Goal: Information Seeking & Learning: Learn about a topic

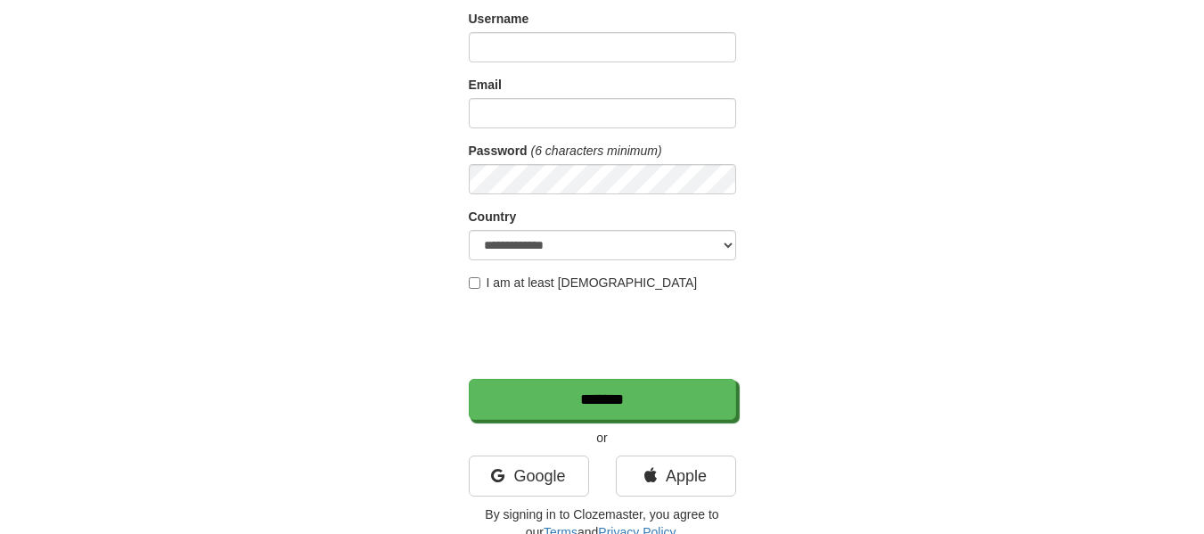
scroll to position [171, 0]
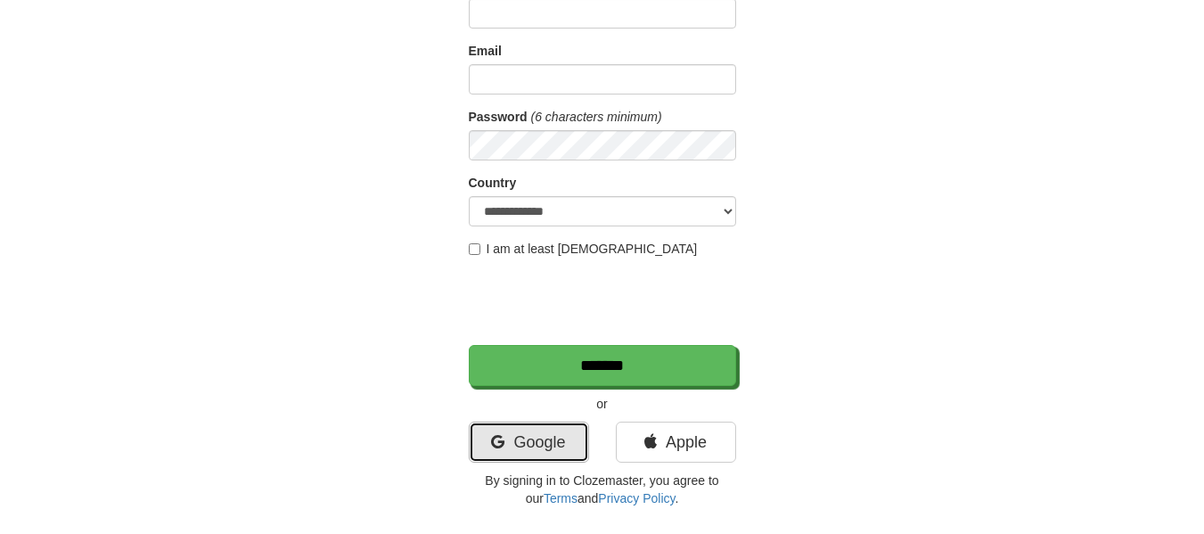
click at [551, 266] on link "Google" at bounding box center [529, 442] width 120 height 41
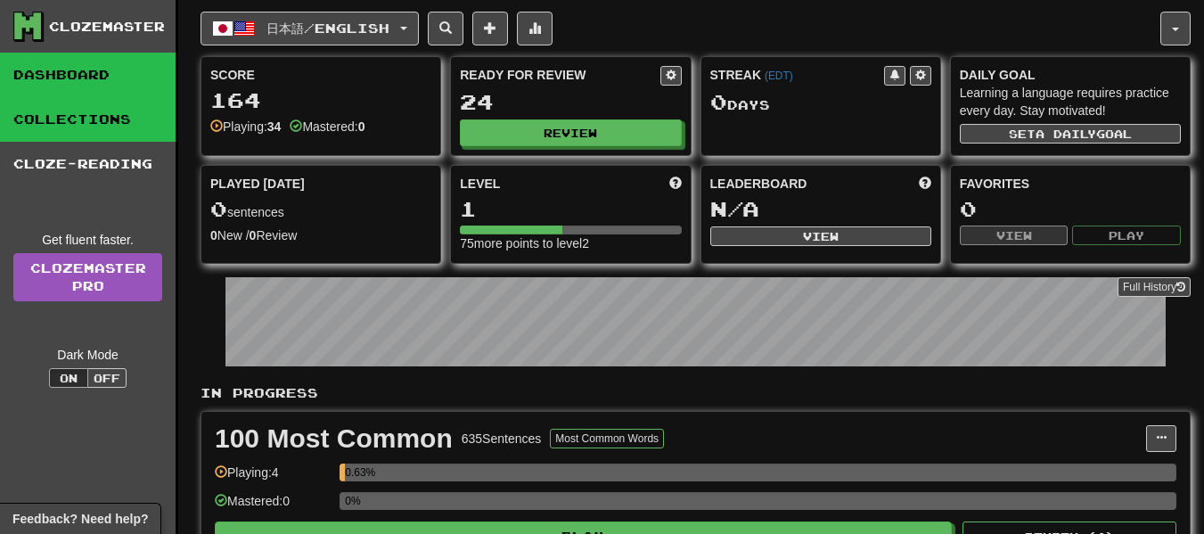
click at [132, 102] on link "Collections" at bounding box center [88, 119] width 176 height 45
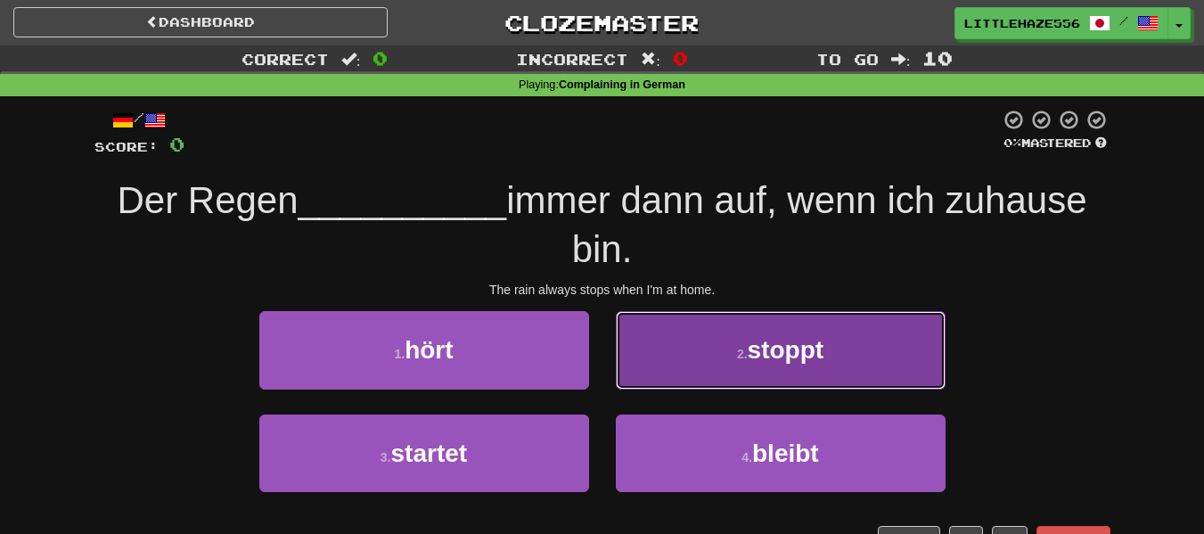
click at [786, 364] on span "stoppt" at bounding box center [786, 350] width 77 height 28
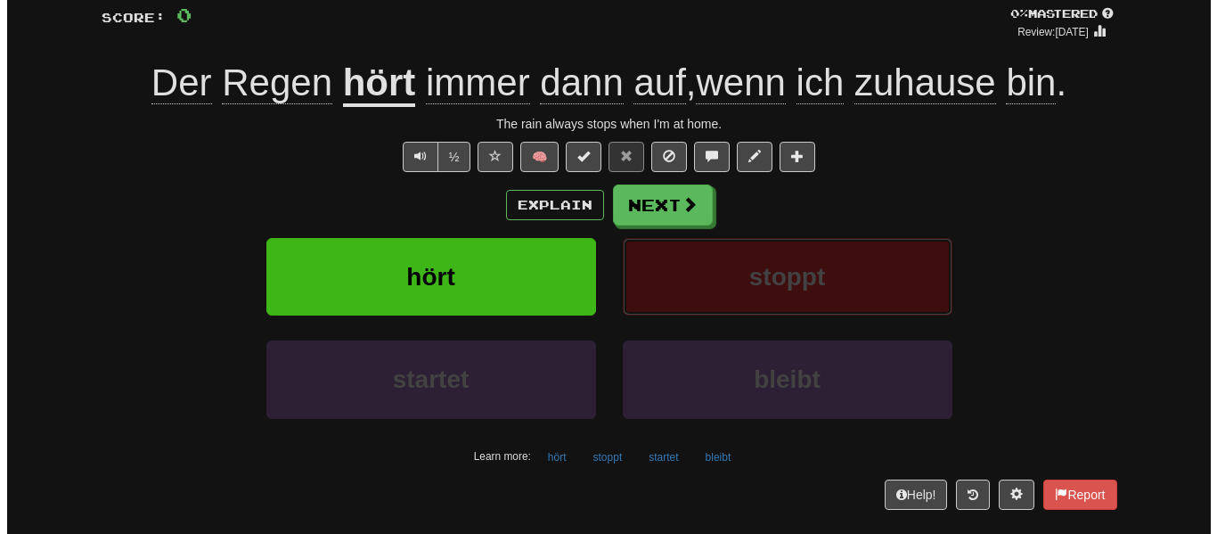
scroll to position [128, 0]
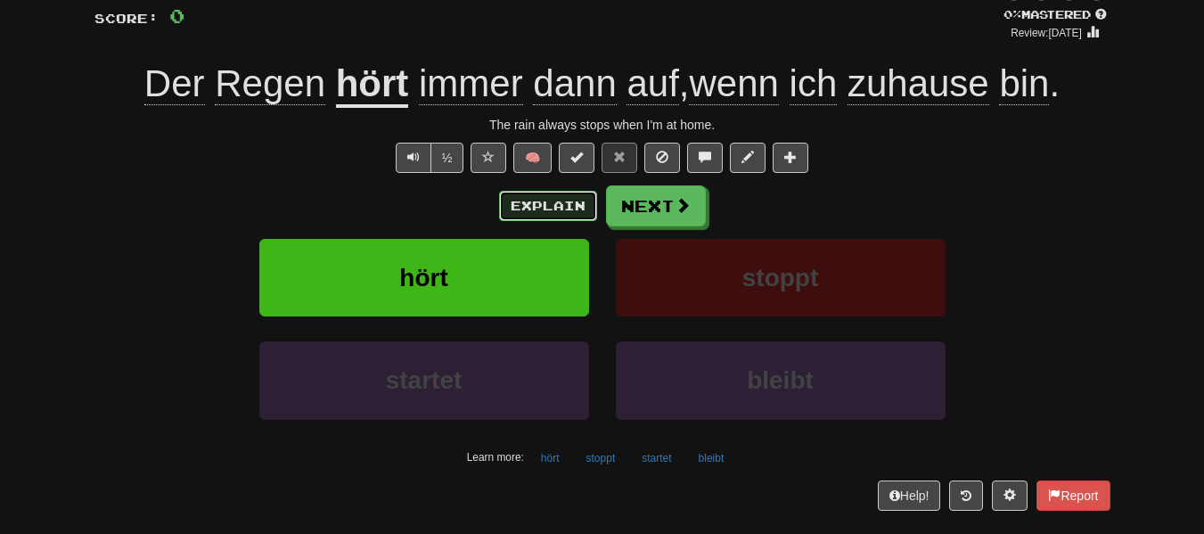
click at [558, 194] on button "Explain" at bounding box center [548, 206] width 98 height 30
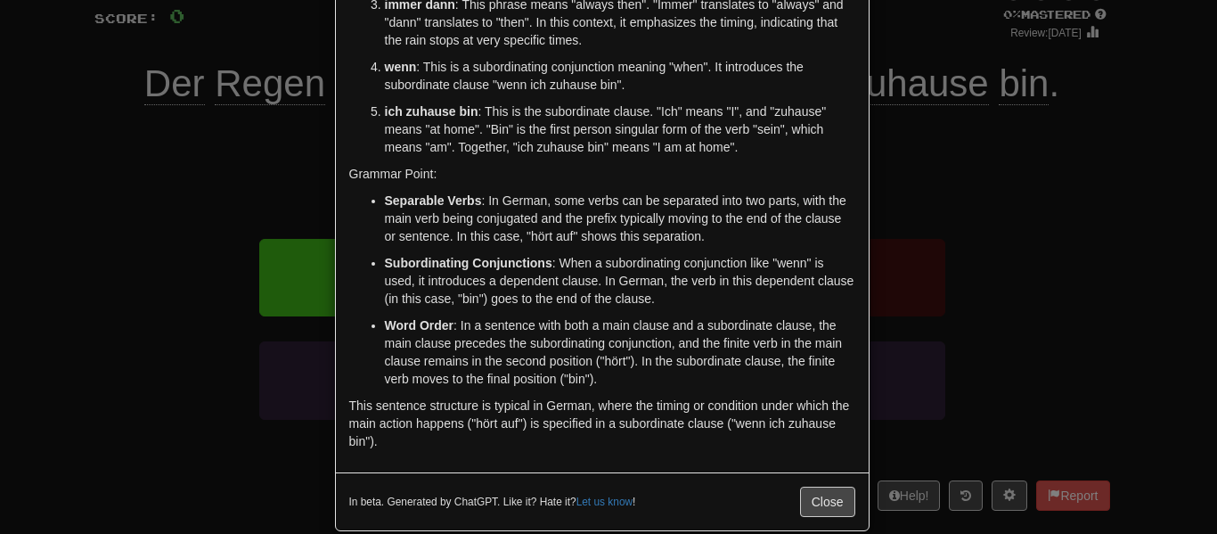
scroll to position [320, 0]
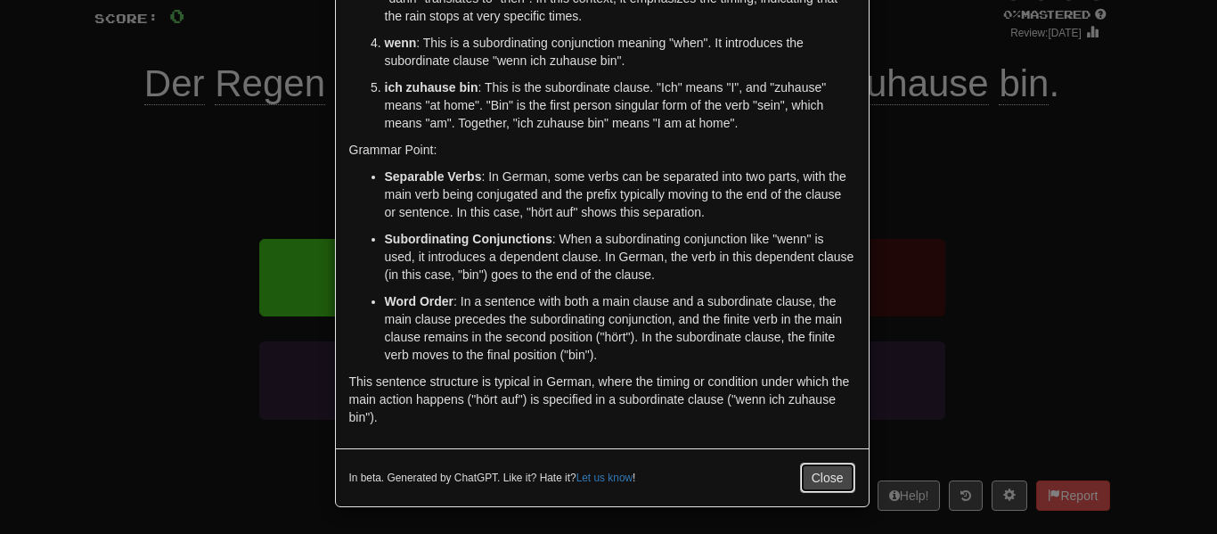
click at [808, 471] on button "Close" at bounding box center [827, 478] width 55 height 30
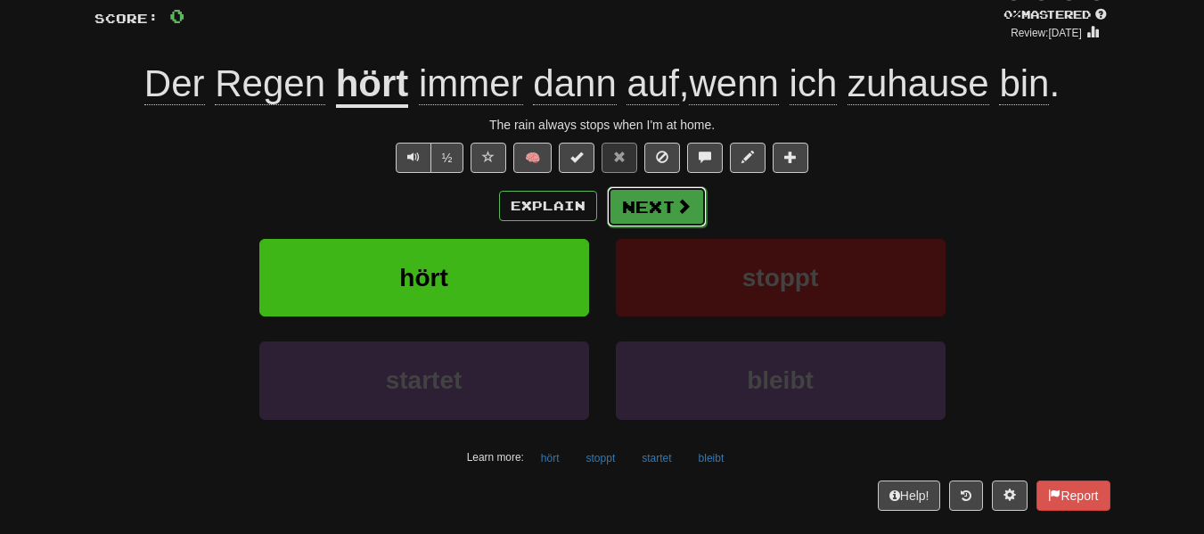
click at [682, 207] on span at bounding box center [684, 206] width 16 height 16
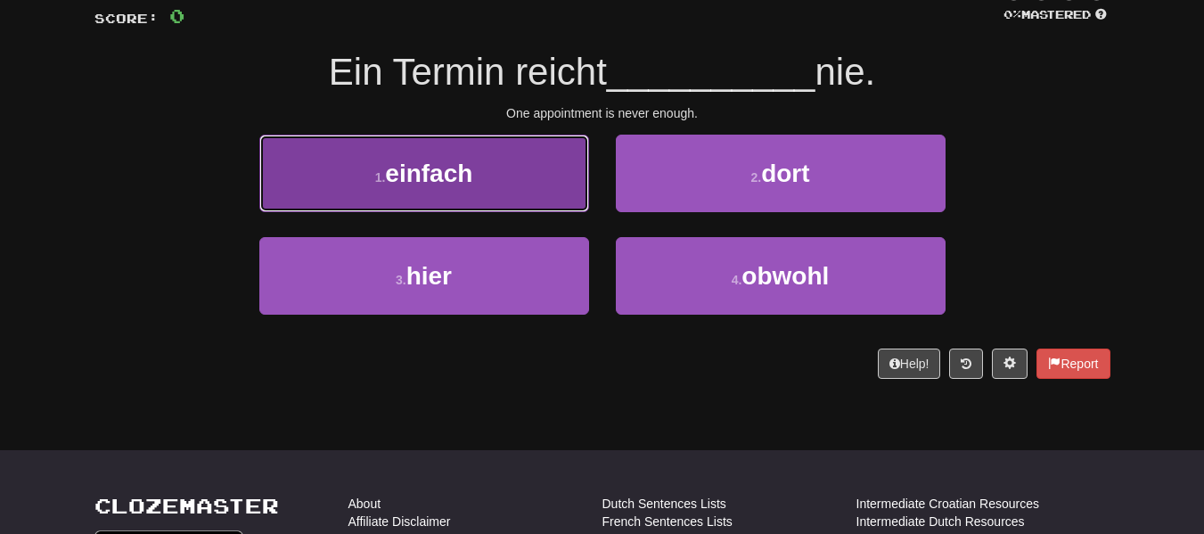
click at [486, 159] on button "1 . einfach" at bounding box center [424, 174] width 330 height 78
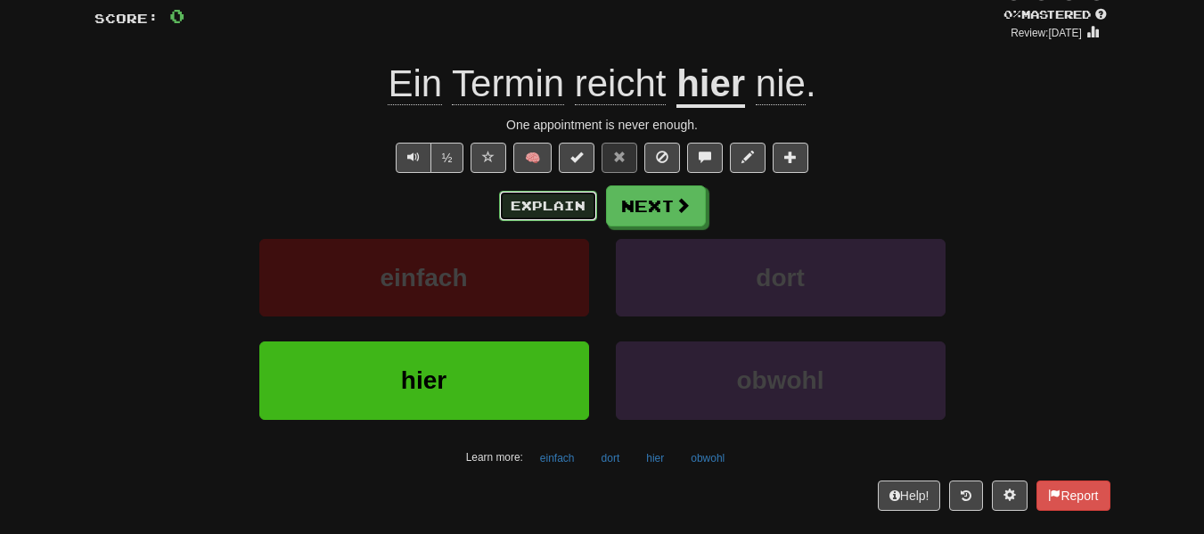
click at [549, 208] on button "Explain" at bounding box center [548, 206] width 98 height 30
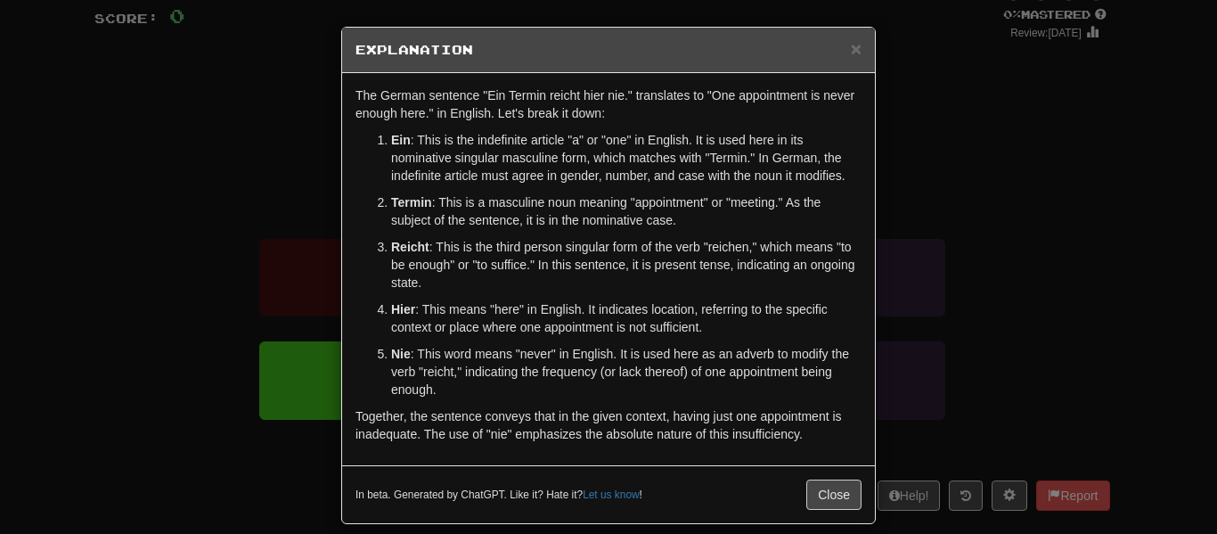
scroll to position [17, 0]
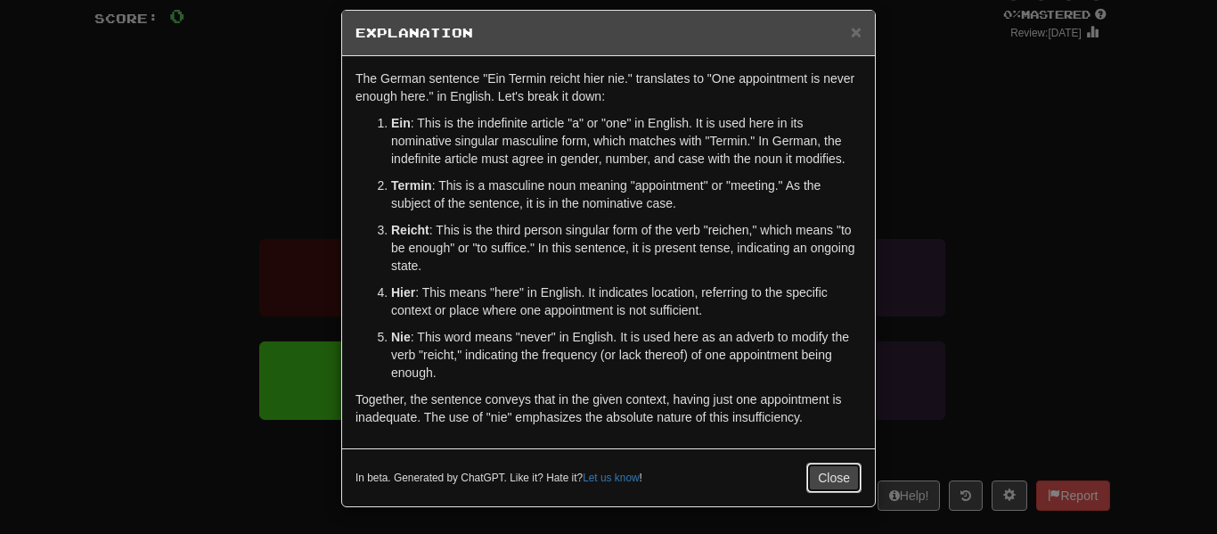
click at [808, 477] on button "Close" at bounding box center [834, 478] width 55 height 30
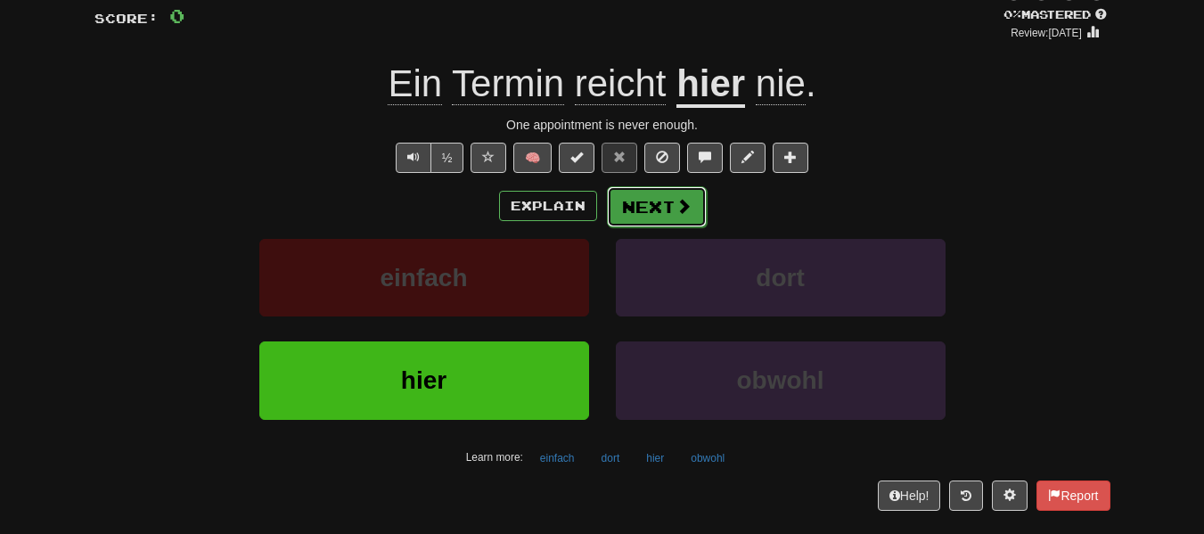
click at [662, 199] on button "Next" at bounding box center [657, 206] width 100 height 41
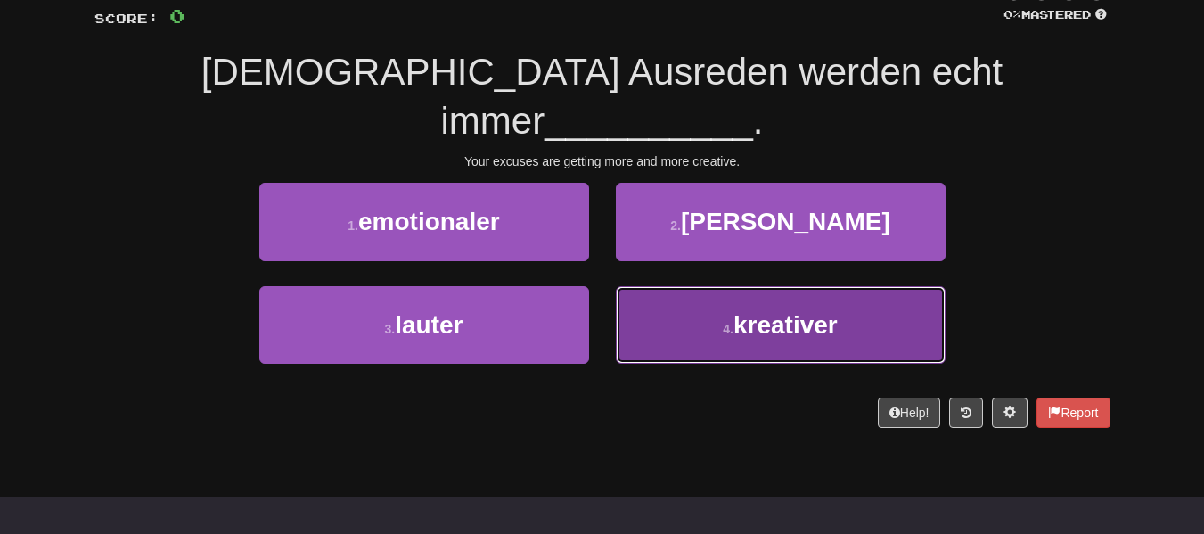
click at [683, 286] on button "4 . kreativer" at bounding box center [781, 325] width 330 height 78
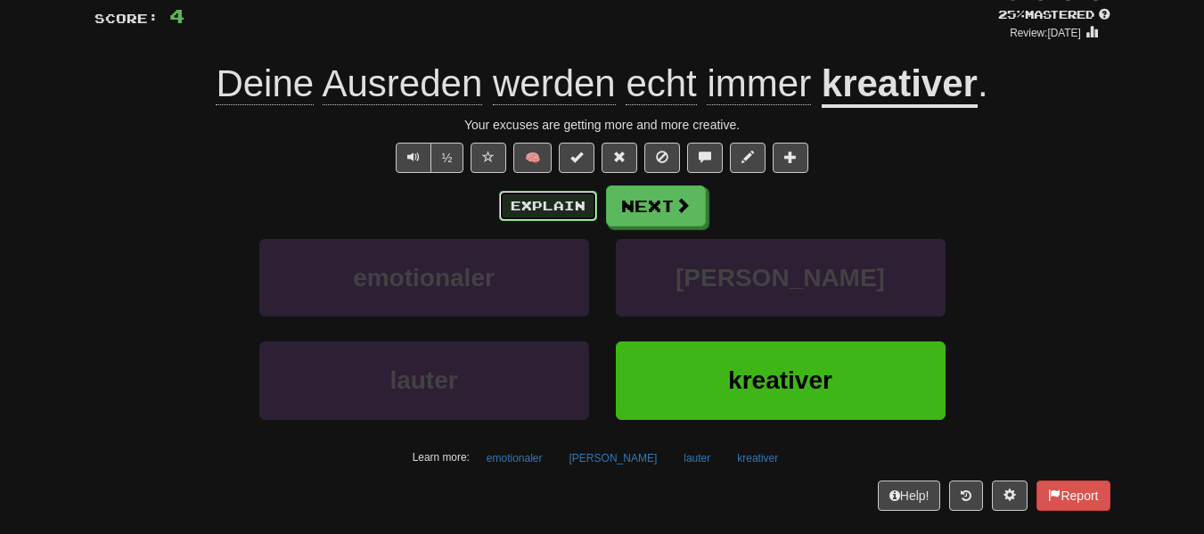
click at [552, 201] on button "Explain" at bounding box center [548, 206] width 98 height 30
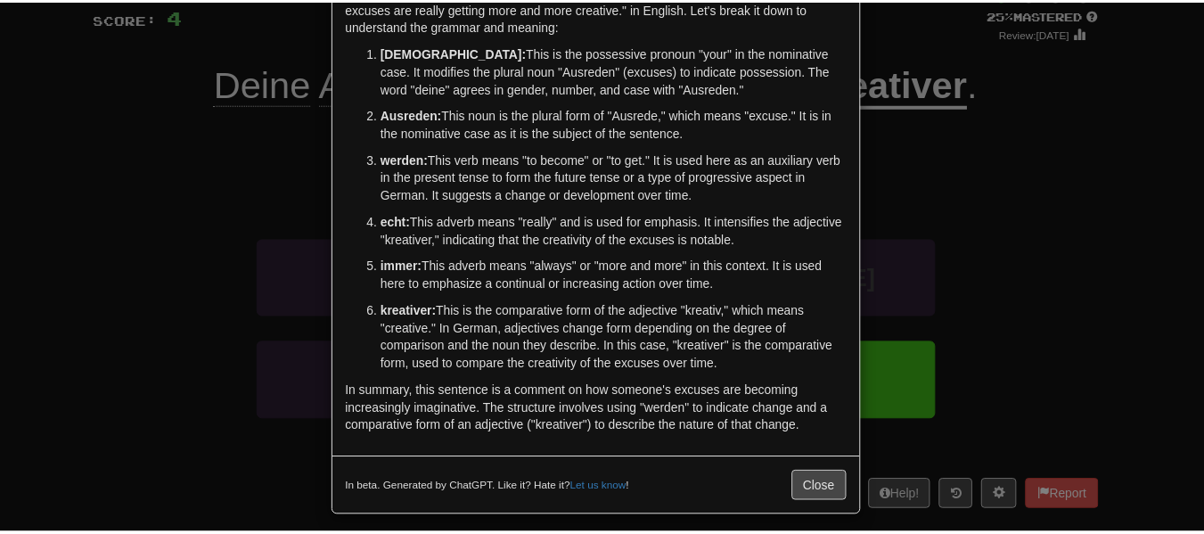
scroll to position [115, 0]
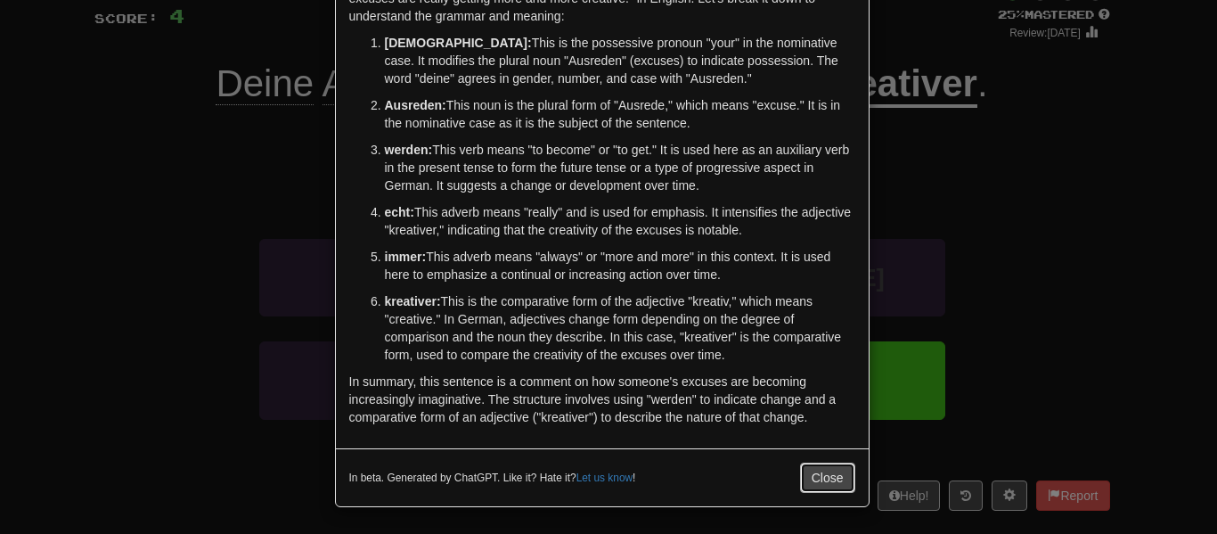
click at [820, 477] on button "Close" at bounding box center [827, 478] width 55 height 30
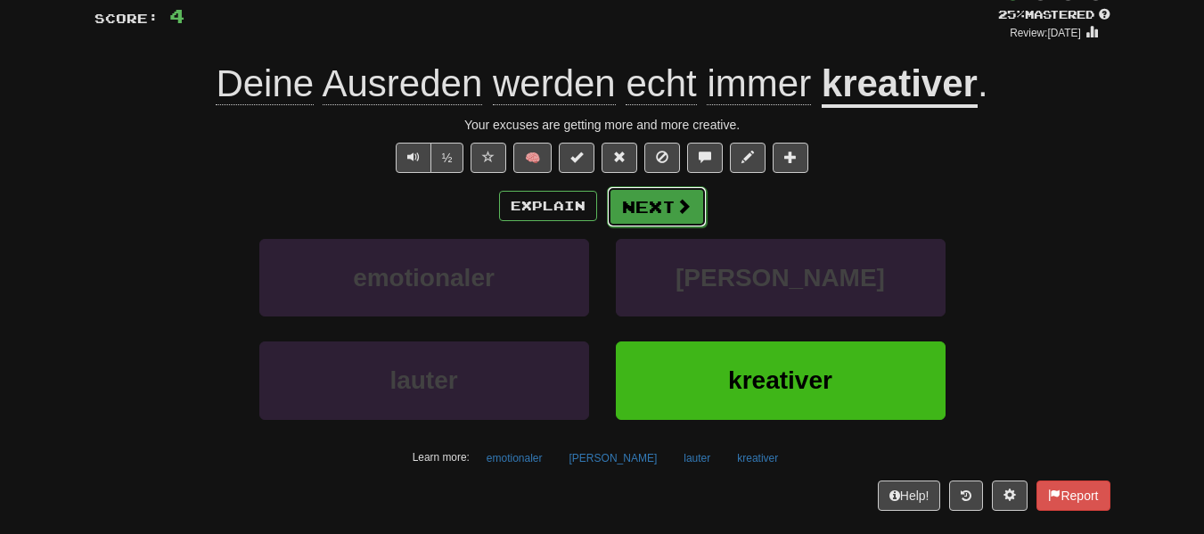
click at [679, 205] on span at bounding box center [684, 206] width 16 height 16
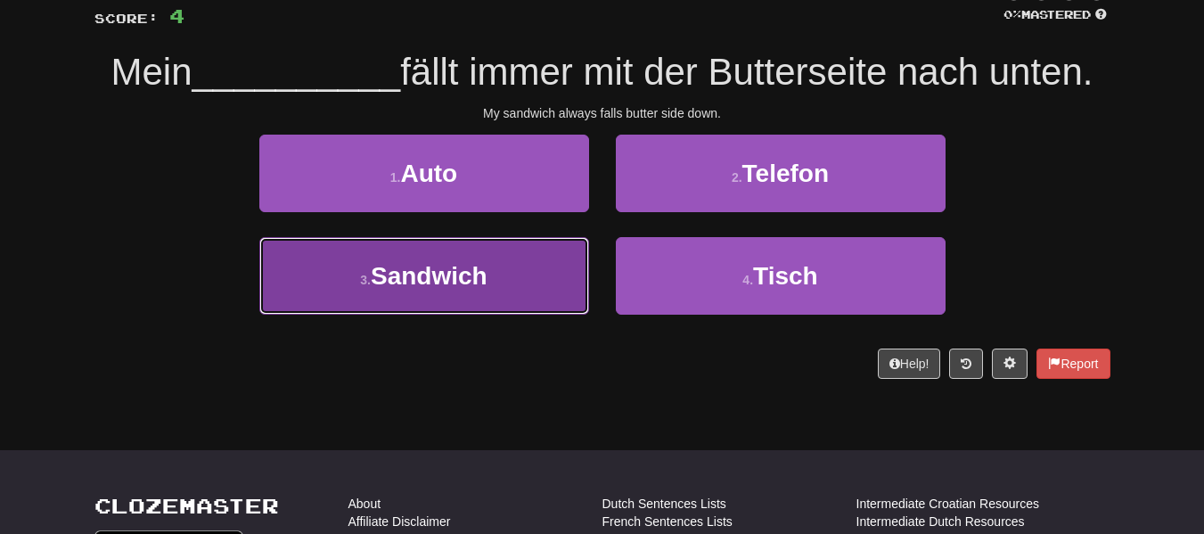
click at [398, 291] on button "3 . [GEOGRAPHIC_DATA]" at bounding box center [424, 276] width 330 height 78
